Goal: Task Accomplishment & Management: Complete application form

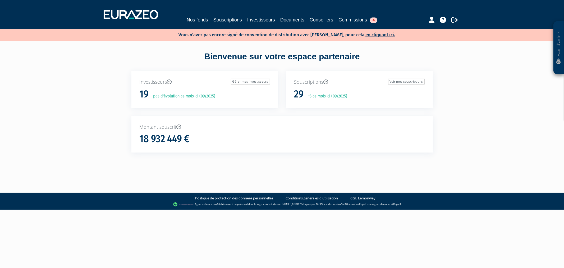
click at [185, 23] on div "Nos fonds Souscriptions Investisseurs Documents Conseillers Commissions 4" at bounding box center [282, 15] width 365 height 20
click at [189, 21] on link "Nos fonds" at bounding box center [197, 19] width 21 height 7
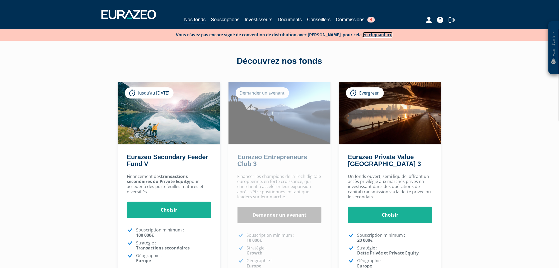
click at [371, 34] on link "en cliquant ici." at bounding box center [378, 35] width 30 height 6
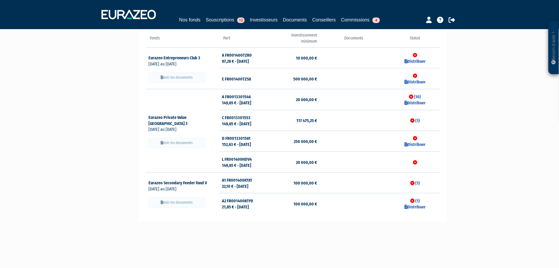
scroll to position [59, 0]
click at [421, 98] on link "(10)" at bounding box center [418, 96] width 7 height 5
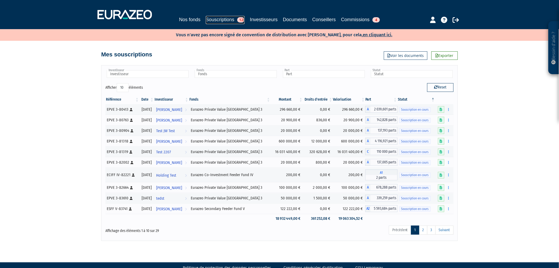
click at [206, 19] on link "Souscriptions 12" at bounding box center [225, 20] width 39 height 8
click at [366, 34] on link "en cliquant ici." at bounding box center [378, 35] width 30 height 6
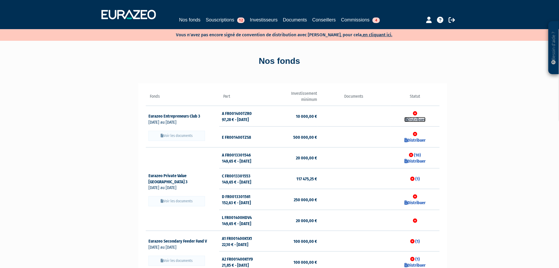
click at [419, 117] on link "Distribuer" at bounding box center [415, 119] width 21 height 5
checkbox input "true"
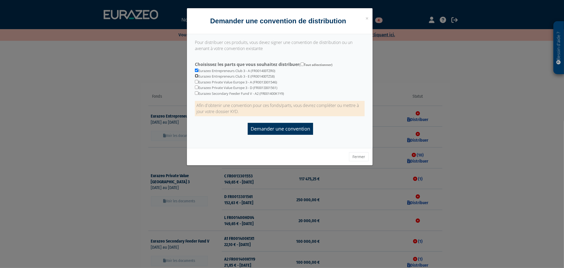
click at [197, 75] on input "checkbox" at bounding box center [196, 75] width 3 height 3
checkbox input "true"
click at [197, 81] on input "checkbox" at bounding box center [196, 81] width 3 height 3
checkbox input "true"
drag, startPoint x: 197, startPoint y: 84, endPoint x: 197, endPoint y: 88, distance: 4.0
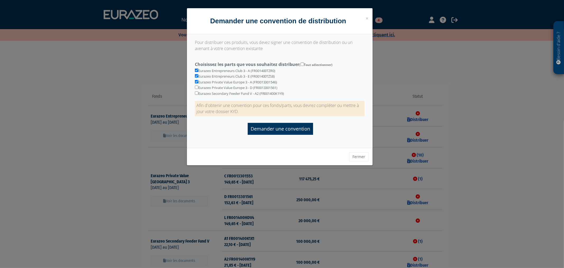
click at [197, 85] on div "Eurazeo Entrepreneurs Club 3 - A (FR001400TZR0) Eurazeo Entrepreneurs Club 3 - …" at bounding box center [280, 77] width 178 height 36
click at [197, 88] on input "checkbox" at bounding box center [196, 86] width 3 height 3
checkbox input "true"
click at [197, 95] on form "Choisissez les parts que vous souhaitez distribuer ( Tout sélectionner) Eurazeo…" at bounding box center [280, 97] width 170 height 86
drag, startPoint x: 197, startPoint y: 93, endPoint x: 201, endPoint y: 97, distance: 6.5
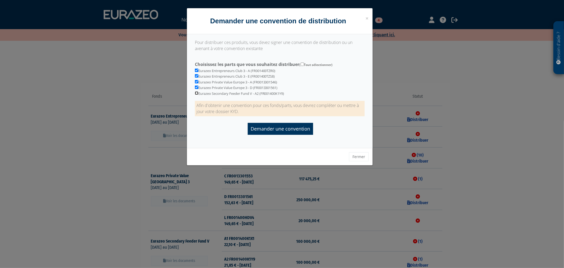
click at [197, 93] on input "checkbox" at bounding box center [196, 92] width 3 height 3
checkbox input "true"
click at [261, 128] on input "Demander une convention" at bounding box center [280, 129] width 65 height 12
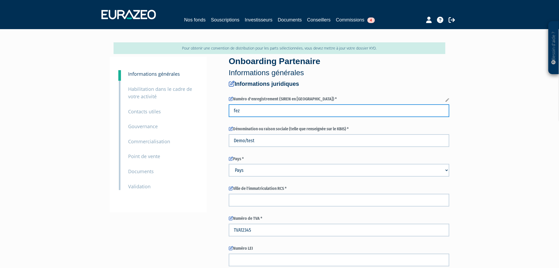
click at [240, 110] on input "fez" at bounding box center [339, 110] width 221 height 13
click at [247, 110] on input "fez" at bounding box center [339, 110] width 221 height 13
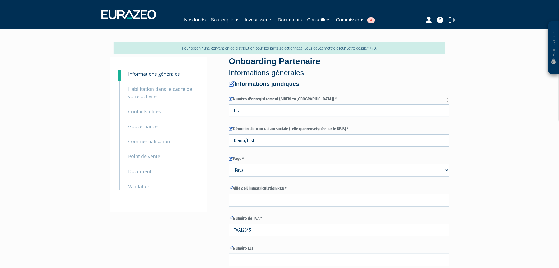
click at [279, 227] on input "TVA12345" at bounding box center [339, 229] width 221 height 13
